Goal: Information Seeking & Learning: Compare options

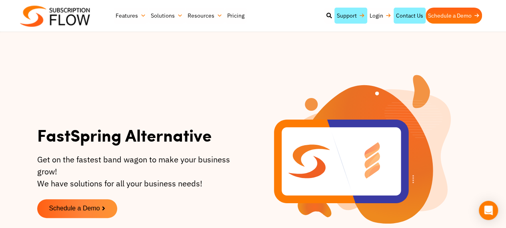
click at [168, 181] on p "Get on the fastest band wagon to make your business grow! We have solutions for…" at bounding box center [143, 172] width 212 height 36
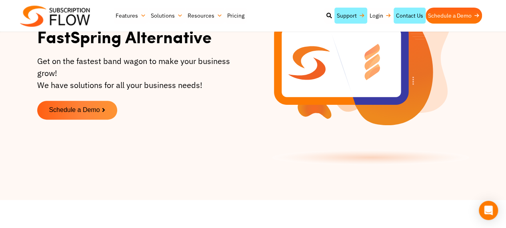
scroll to position [99, 0]
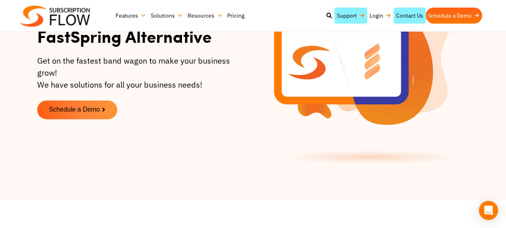
click at [96, 121] on div "FastSpring Alternative Get on the fastest band wagon to make your business grow…" at bounding box center [143, 72] width 220 height 206
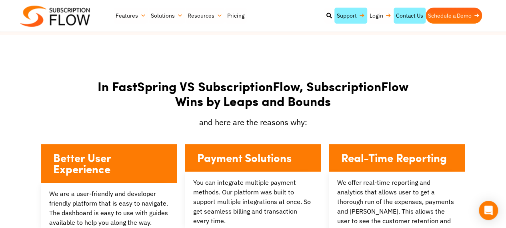
scroll to position [264, 0]
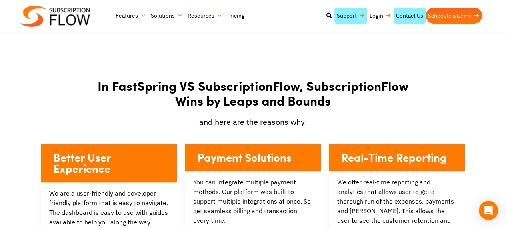
click at [96, 121] on p "and here are the reasons why:" at bounding box center [253, 122] width 336 height 12
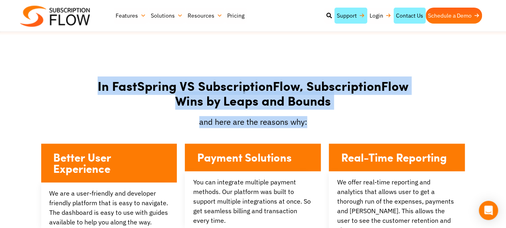
drag, startPoint x: 96, startPoint y: 91, endPoint x: 310, endPoint y: 127, distance: 217.0
click at [310, 127] on div "In FastSpring VS SubscriptionFlow, SubscriptionFlow Wins by Leaps and Bounds an…" at bounding box center [253, 215] width 440 height 283
click at [310, 127] on p "and here are the reasons why:" at bounding box center [253, 122] width 336 height 12
drag, startPoint x: 310, startPoint y: 127, endPoint x: 102, endPoint y: 76, distance: 213.4
click at [102, 76] on div "In FastSpring VS SubscriptionFlow, SubscriptionFlow Wins by Leaps and Bounds an…" at bounding box center [253, 215] width 440 height 283
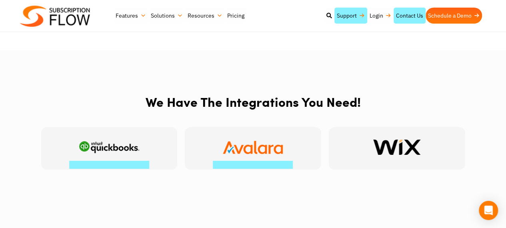
scroll to position [1354, 0]
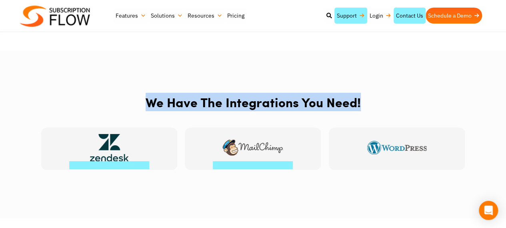
drag, startPoint x: 135, startPoint y: 104, endPoint x: 361, endPoint y: 100, distance: 226.0
click at [361, 100] on h2 "We Have The Integrations You Need!" at bounding box center [253, 102] width 320 height 15
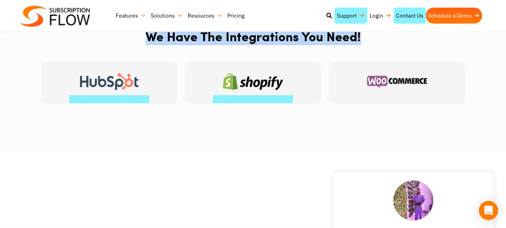
scroll to position [1421, 0]
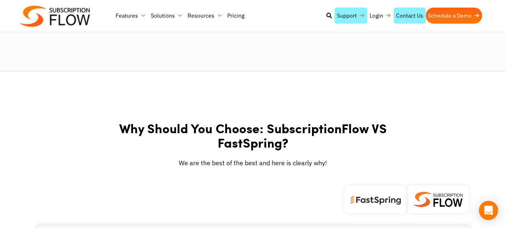
scroll to position [796, 0]
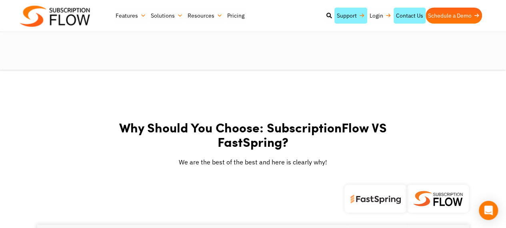
click at [82, 24] on img at bounding box center [55, 16] width 70 height 21
